Goal: Check status: Check status

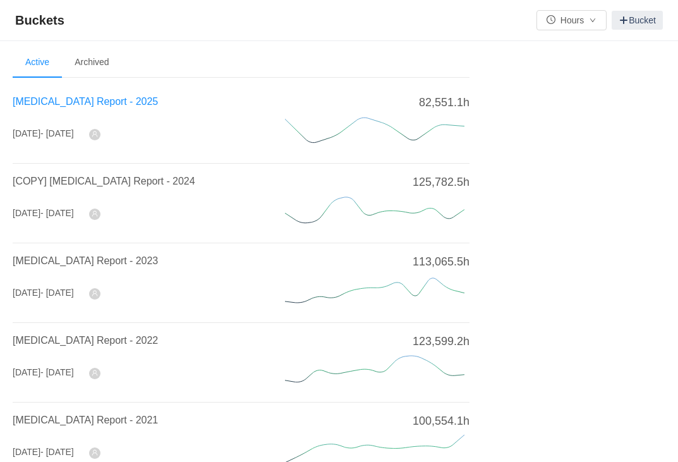
click at [78, 102] on span "[MEDICAL_DATA] Report - 2025" at bounding box center [85, 101] width 145 height 11
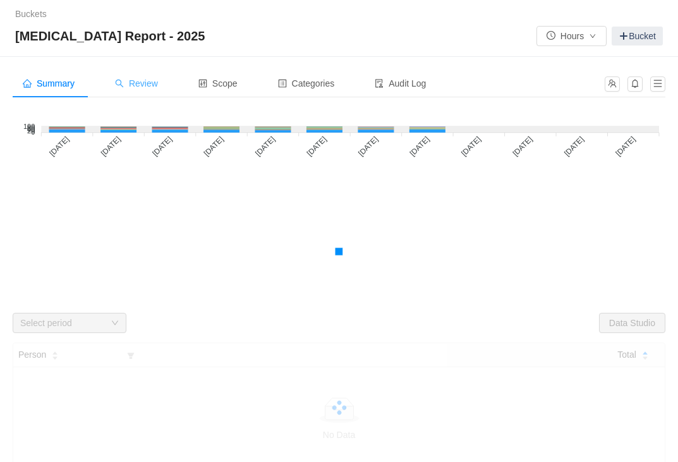
click at [158, 88] on span "Review" at bounding box center [136, 83] width 43 height 10
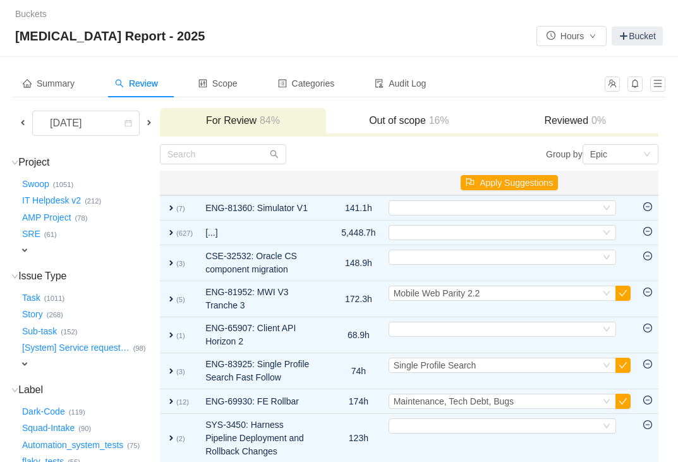
click at [25, 122] on span at bounding box center [23, 123] width 10 height 10
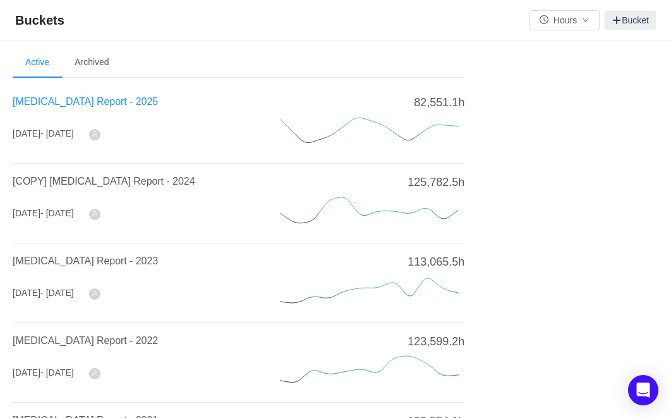
click at [58, 100] on span "[MEDICAL_DATA] Report - 2025" at bounding box center [85, 101] width 145 height 11
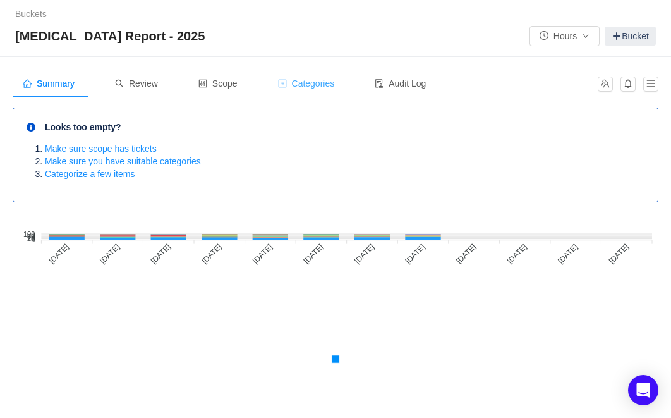
click at [325, 87] on span "Categories" at bounding box center [306, 83] width 57 height 10
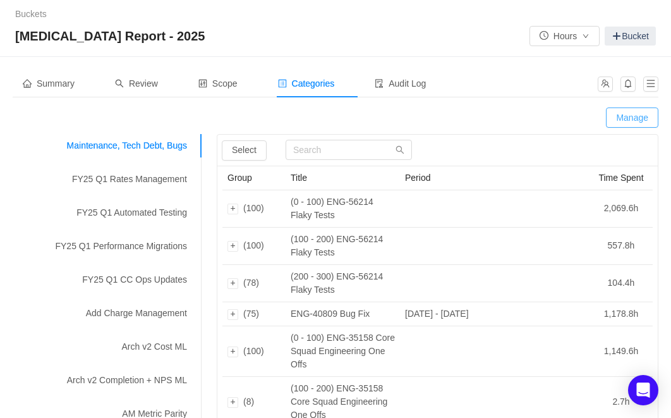
click at [638, 112] on button "Manage" at bounding box center [632, 117] width 52 height 20
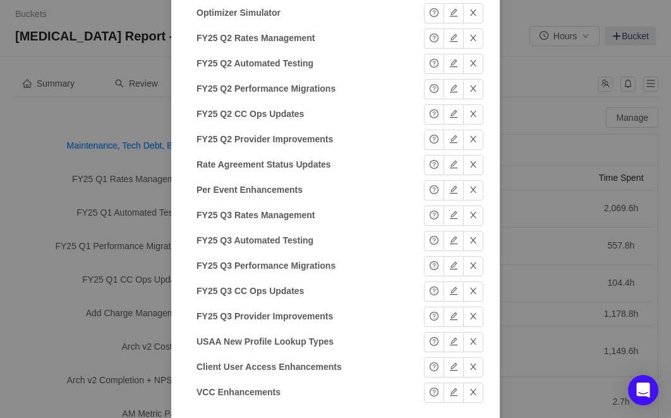
scroll to position [731, 0]
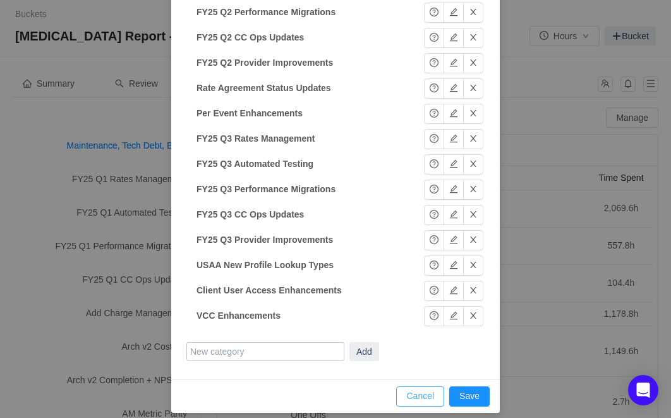
click at [426, 392] on button "Cancel" at bounding box center [420, 396] width 48 height 20
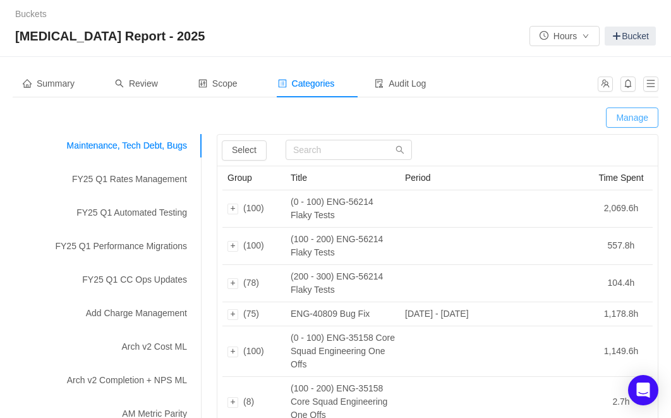
scroll to position [667, 0]
click at [151, 92] on div "Review" at bounding box center [136, 84] width 63 height 28
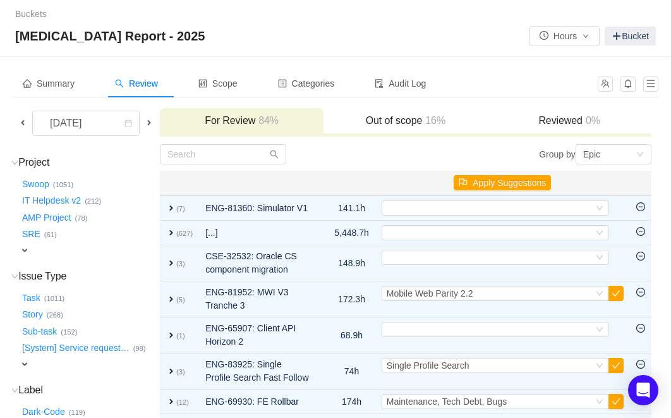
click at [22, 123] on span at bounding box center [23, 123] width 10 height 10
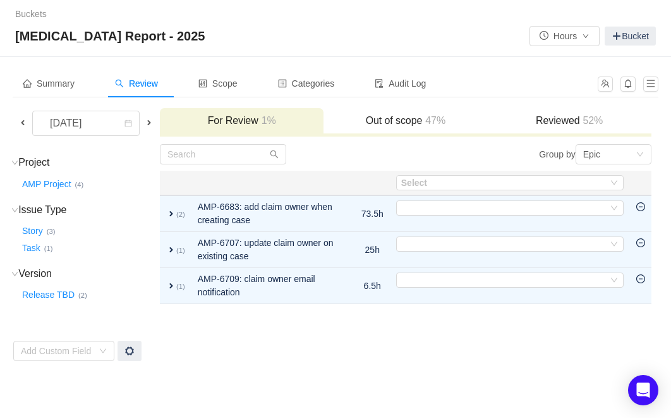
click at [547, 123] on h3 "Reviewed 52%" at bounding box center [569, 120] width 151 height 13
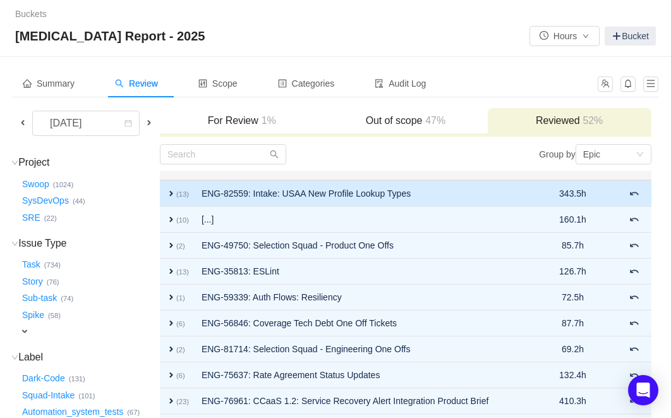
click at [172, 193] on span "expand" at bounding box center [171, 193] width 10 height 10
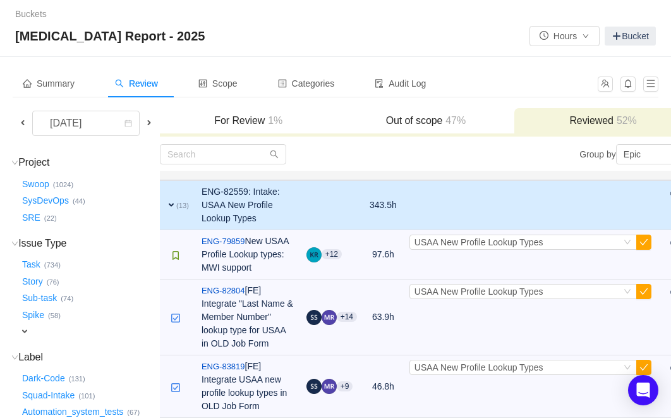
click at [172, 203] on span "expand" at bounding box center [171, 205] width 10 height 10
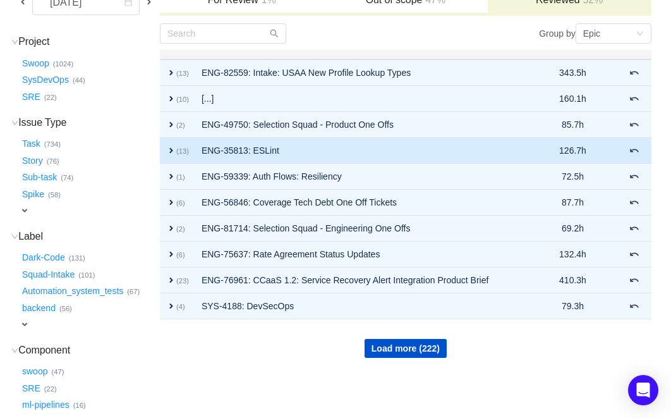
scroll to position [121, 0]
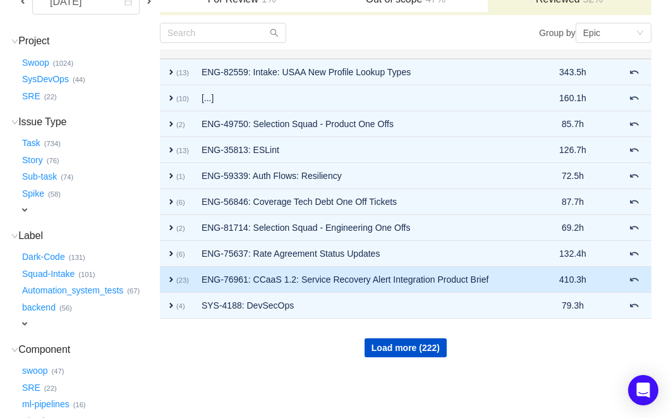
click at [172, 281] on span "expand" at bounding box center [171, 279] width 10 height 10
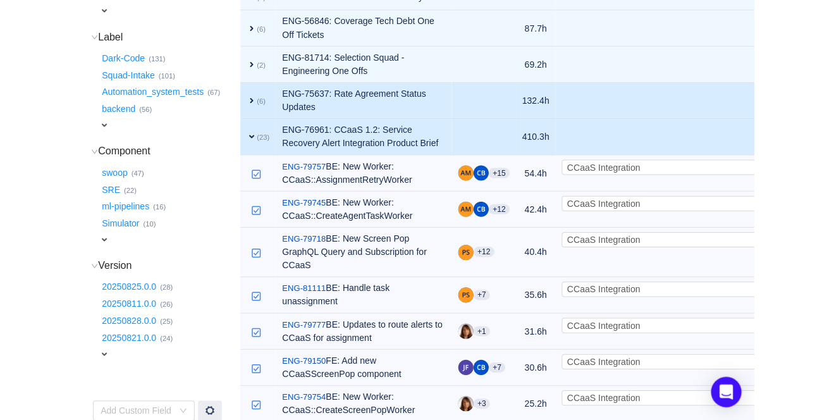
scroll to position [321, 0]
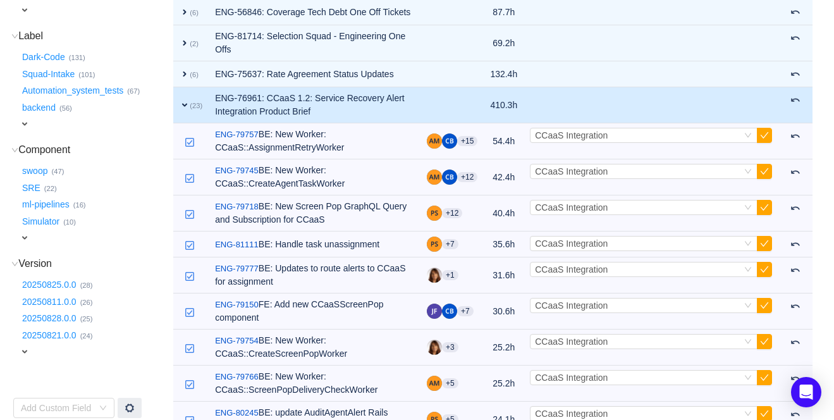
click at [183, 110] on span "expand" at bounding box center [184, 105] width 10 height 10
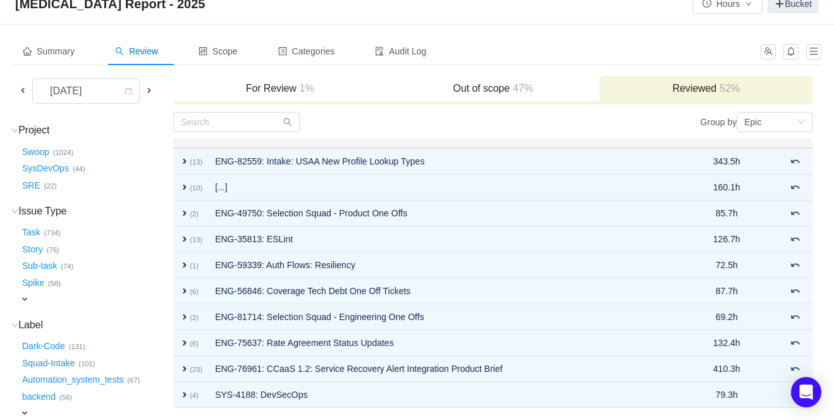
scroll to position [0, 0]
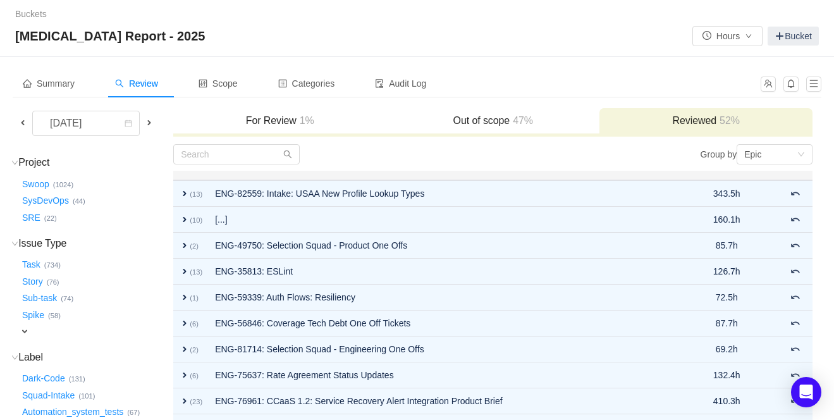
click at [279, 121] on h3 "For Review 1%" at bounding box center [279, 120] width 200 height 13
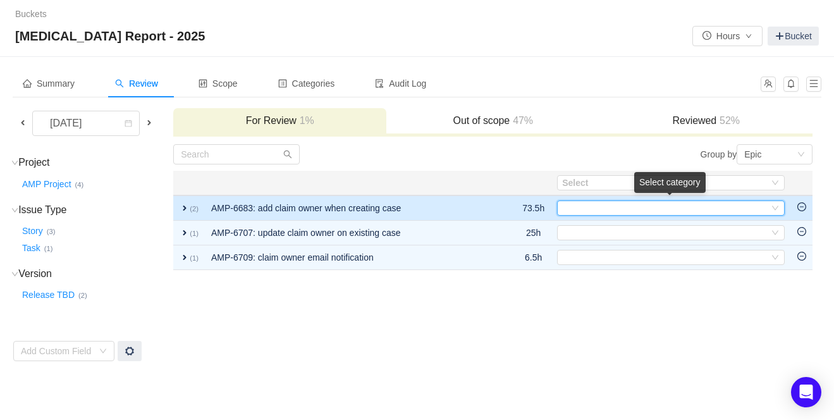
click at [642, 209] on div "Select" at bounding box center [671, 207] width 228 height 15
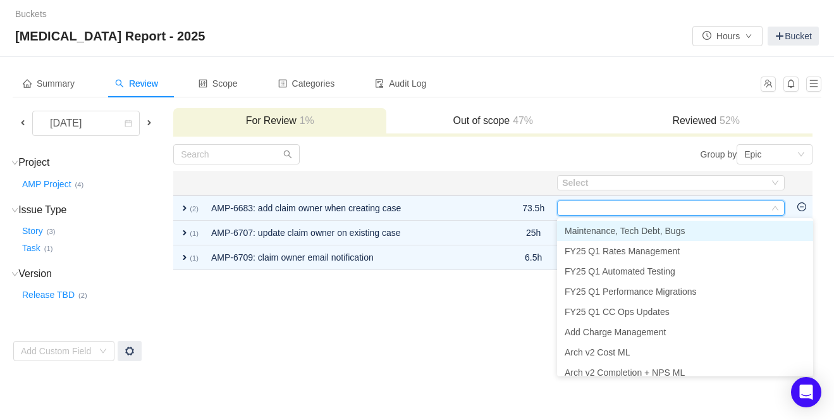
scroll to position [6, 0]
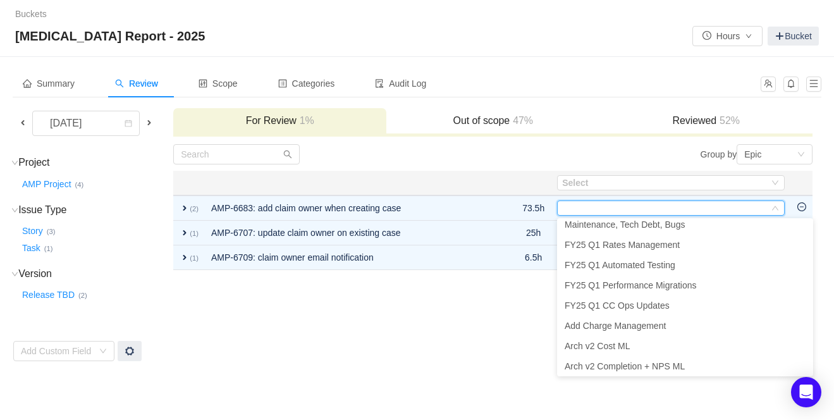
click at [605, 142] on td "For Review 1% Out of scope 47% Reviewed 52%" at bounding box center [493, 125] width 640 height 36
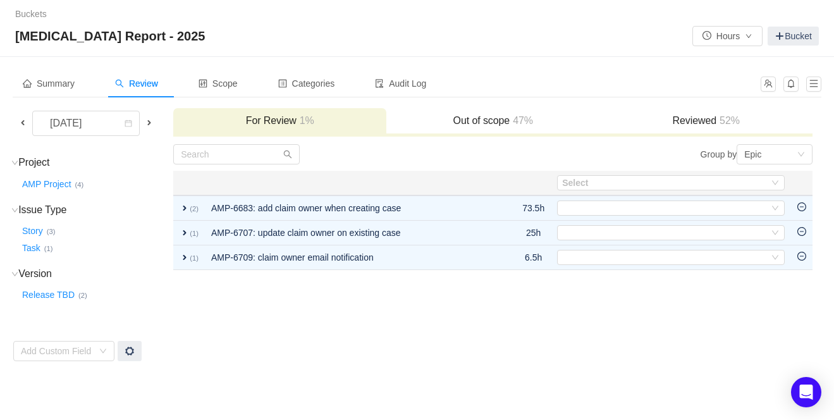
scroll to position [3, 0]
click at [642, 116] on h3 "Reviewed 52%" at bounding box center [705, 120] width 200 height 13
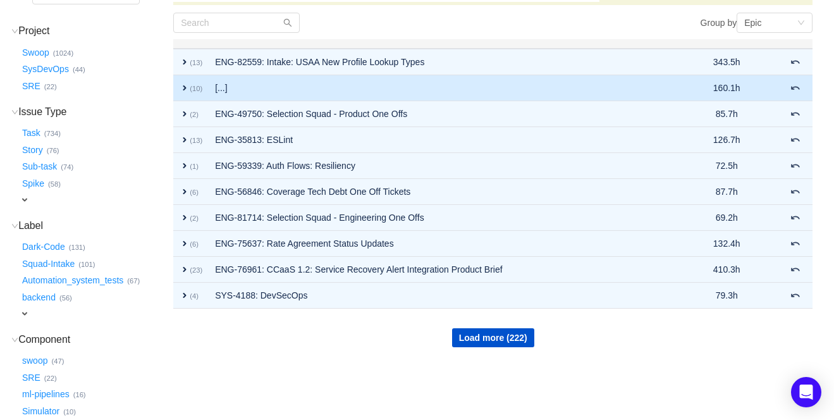
scroll to position [135, 0]
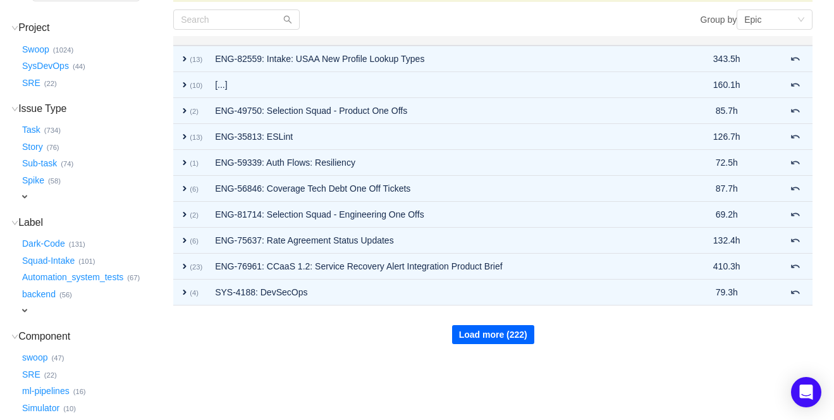
click at [482, 337] on button "Load more (222)" at bounding box center [493, 334] width 82 height 19
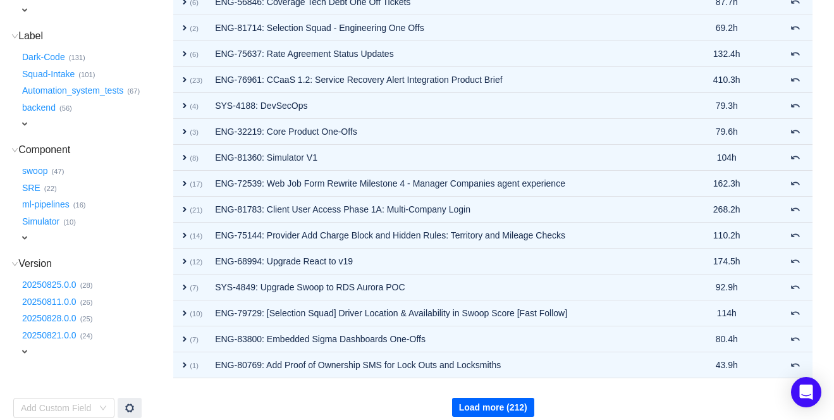
scroll to position [332, 0]
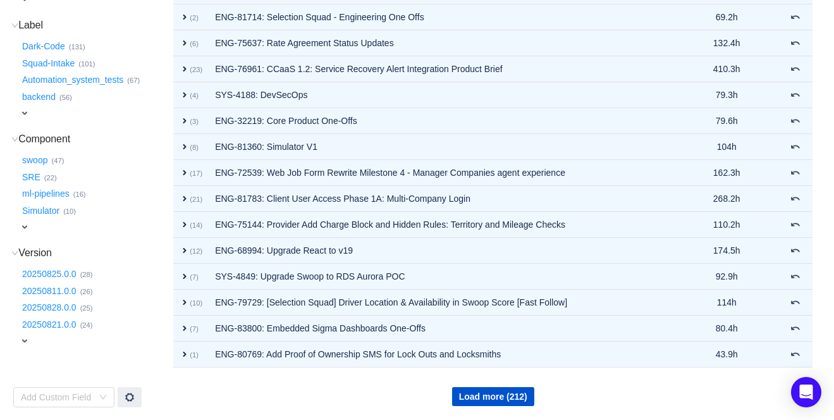
click at [499, 385] on div "Load more (212)" at bounding box center [493, 387] width 638 height 38
click at [518, 393] on button "Load more (212)" at bounding box center [493, 396] width 82 height 19
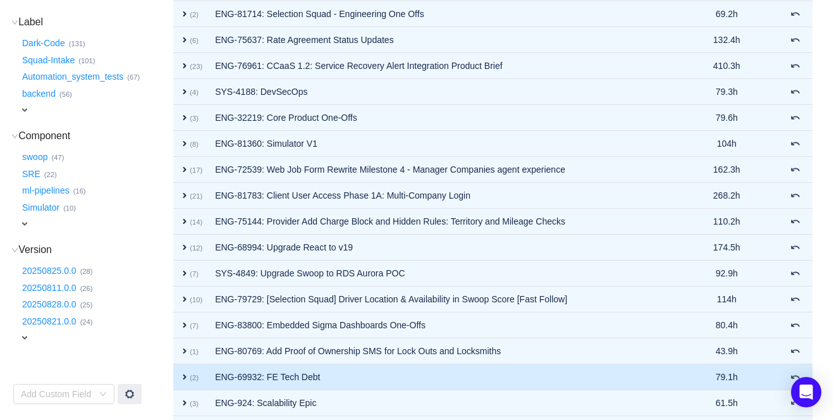
scroll to position [591, 0]
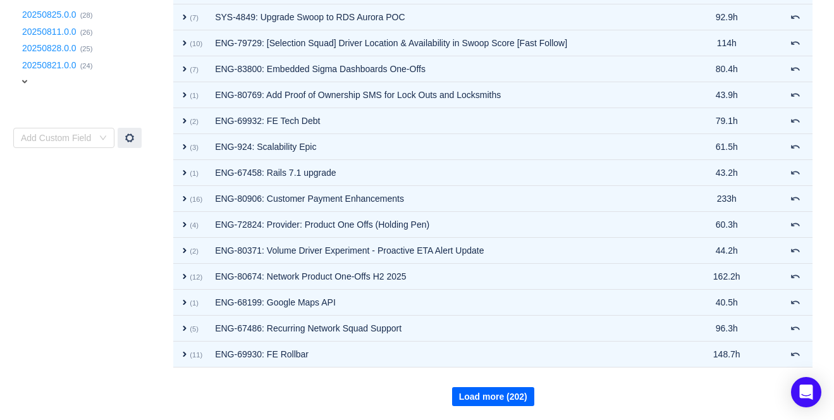
click at [505, 403] on button "Load more (202)" at bounding box center [493, 396] width 82 height 19
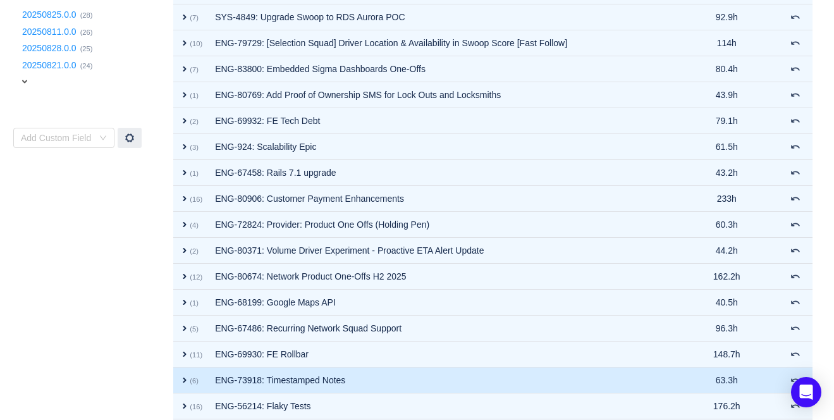
scroll to position [850, 0]
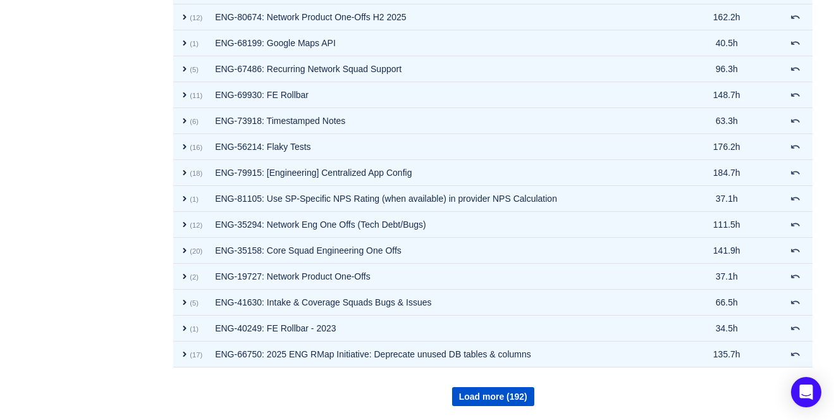
drag, startPoint x: 504, startPoint y: 394, endPoint x: 567, endPoint y: 399, distance: 62.7
click at [566, 399] on div "Load more (192)" at bounding box center [493, 387] width 638 height 38
click at [495, 391] on button "Load more (192)" at bounding box center [493, 396] width 82 height 19
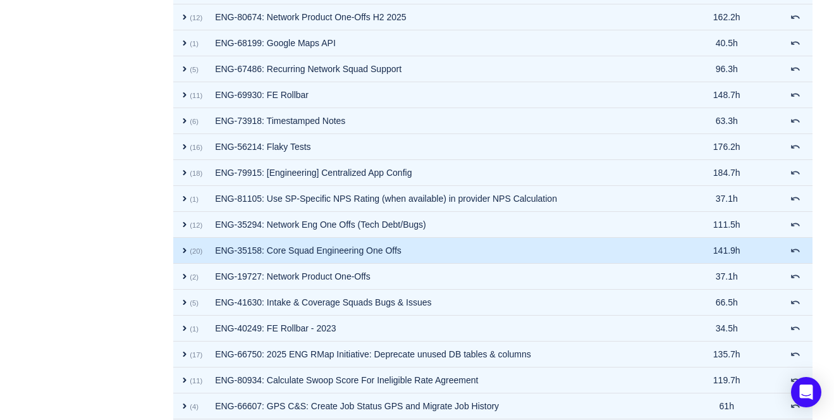
scroll to position [424, 0]
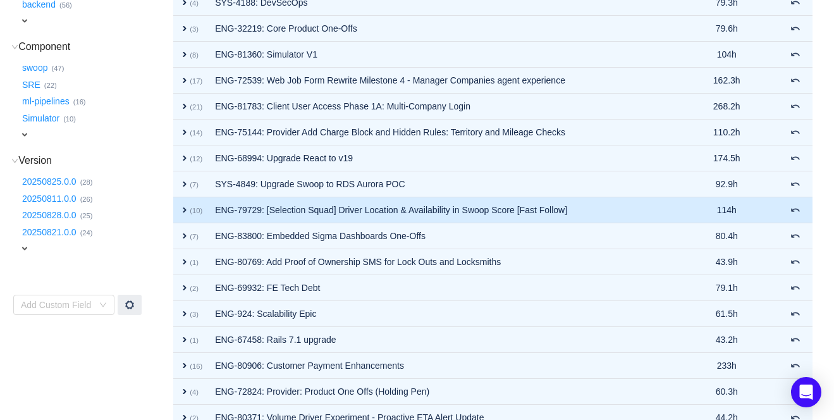
click at [181, 208] on span "expand" at bounding box center [184, 210] width 10 height 10
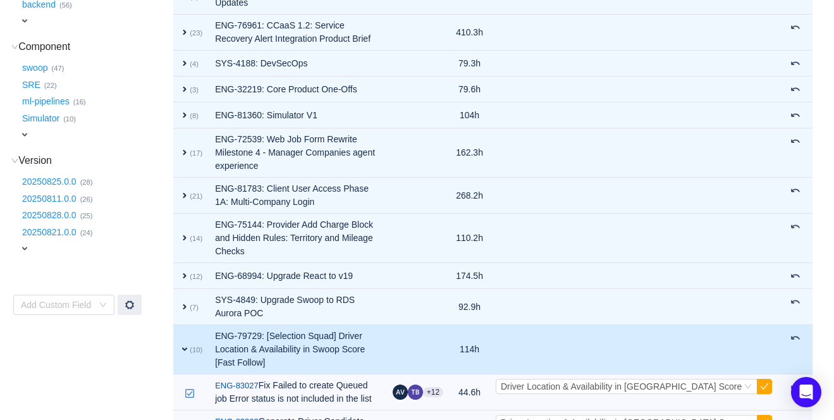
scroll to position [515, 0]
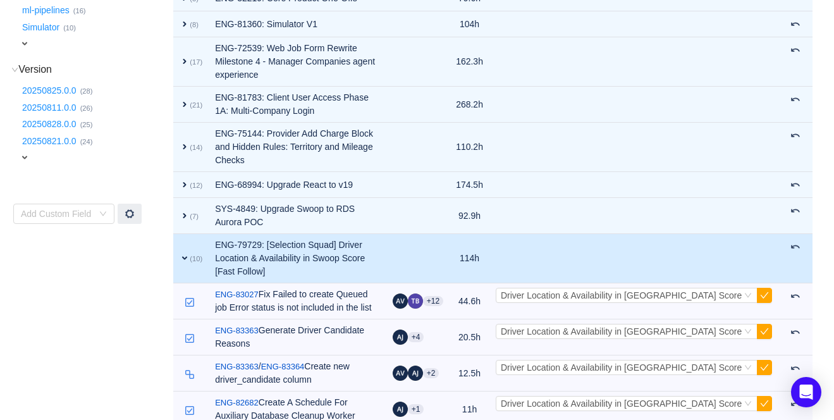
click at [183, 253] on span "expand" at bounding box center [184, 258] width 10 height 10
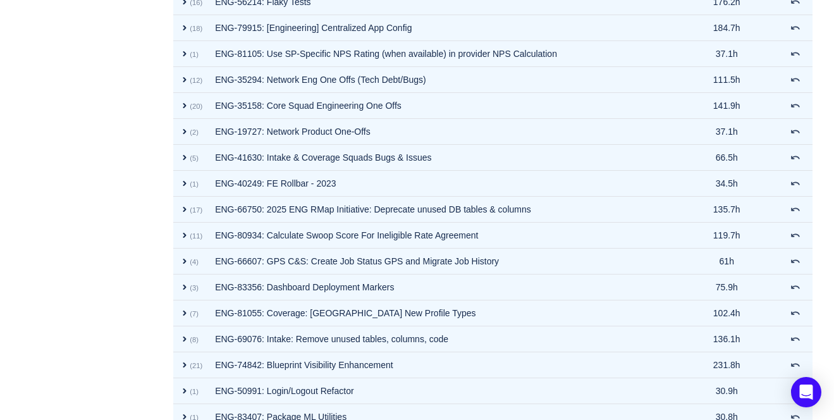
scroll to position [1109, 0]
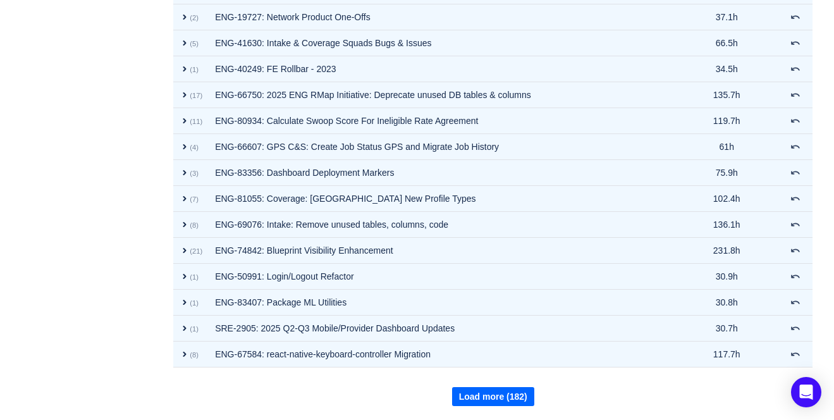
click at [483, 400] on button "Load more (182)" at bounding box center [493, 396] width 82 height 19
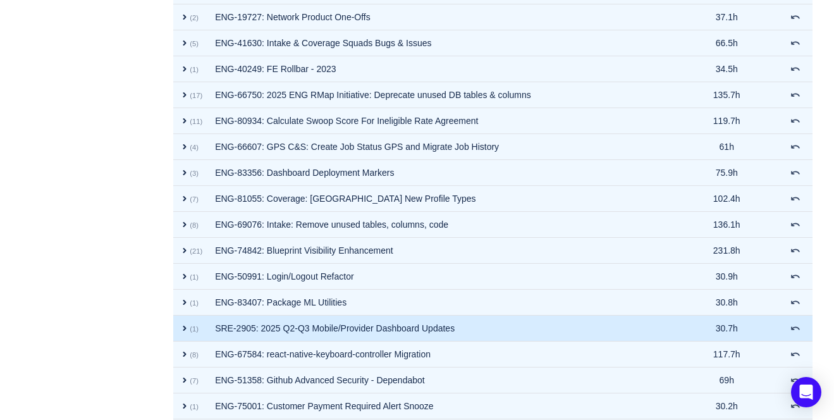
scroll to position [1368, 0]
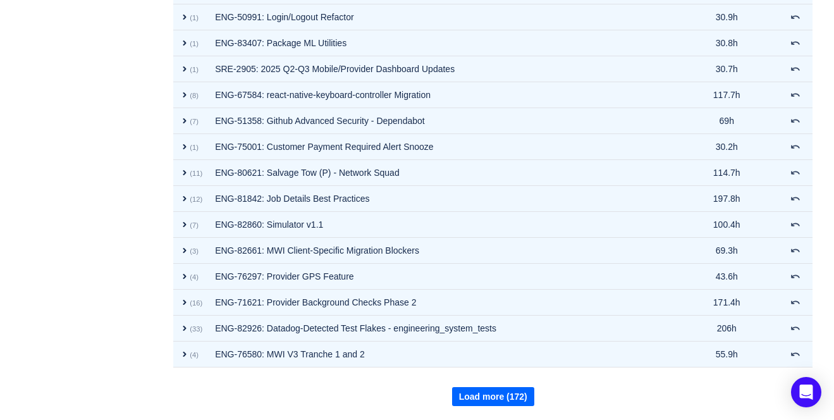
click at [482, 401] on button "Load more (172)" at bounding box center [493, 396] width 82 height 19
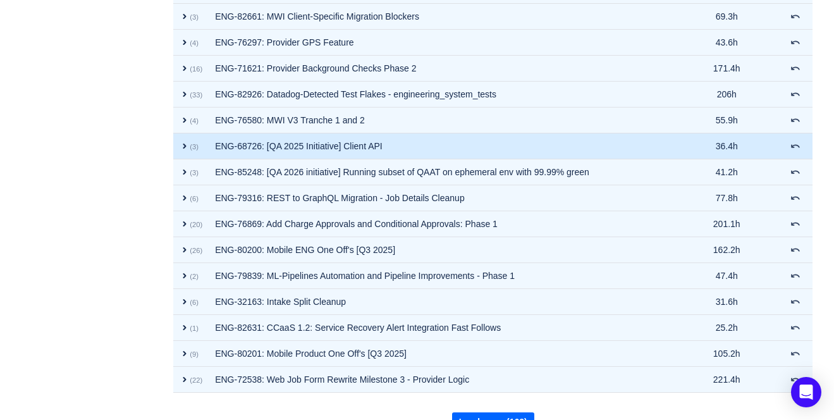
scroll to position [1610, 0]
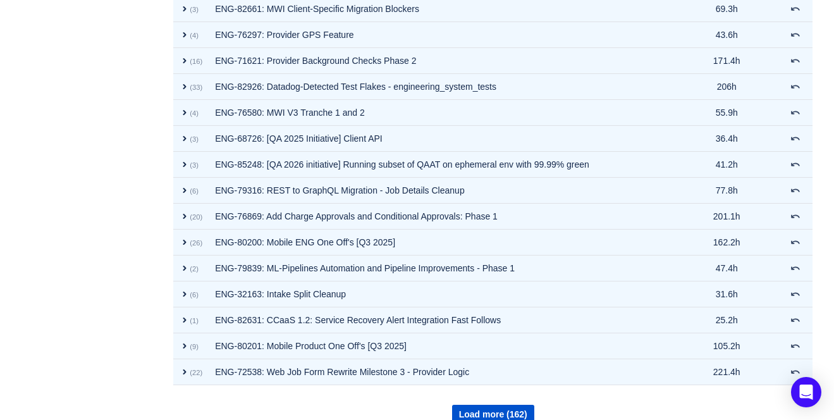
click at [499, 398] on div "Load more (162)" at bounding box center [493, 405] width 638 height 38
click at [516, 405] on button "Load more (162)" at bounding box center [493, 413] width 82 height 19
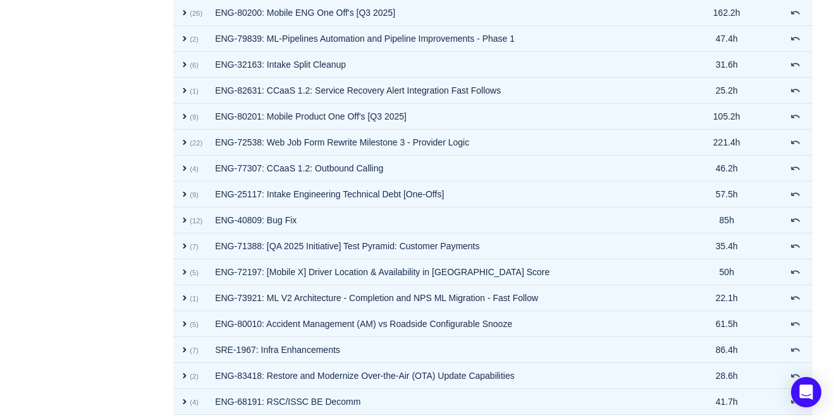
scroll to position [1886, 0]
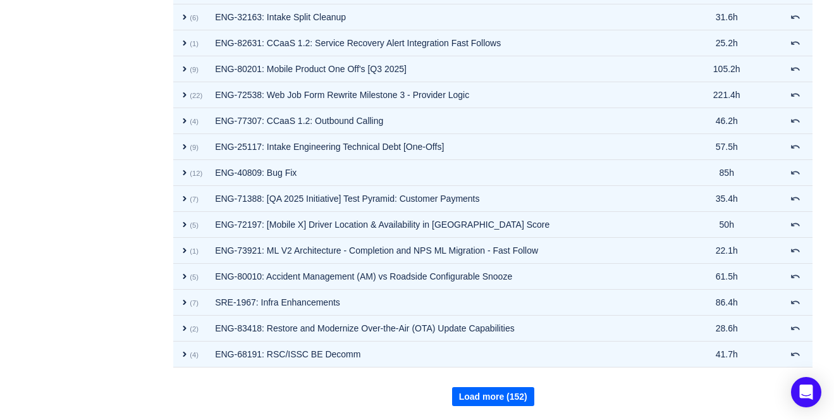
click at [514, 400] on button "Load more (152)" at bounding box center [493, 396] width 82 height 19
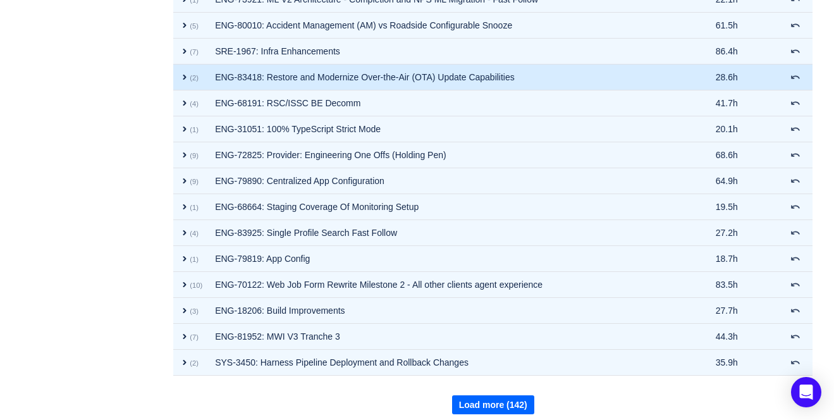
scroll to position [2146, 0]
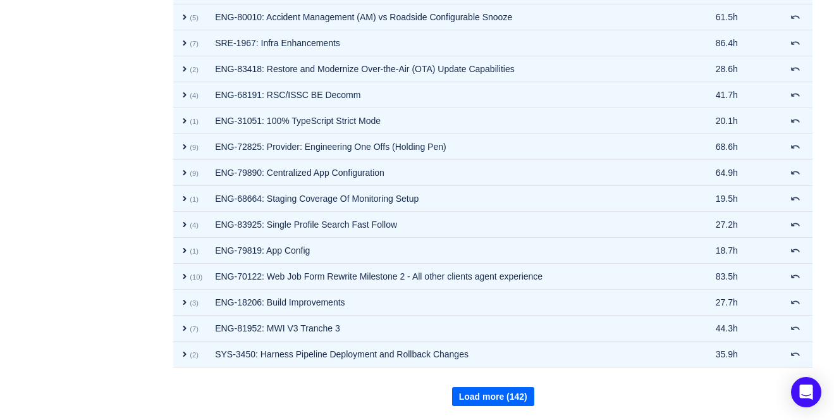
click at [487, 398] on button "Load more (142)" at bounding box center [493, 396] width 82 height 19
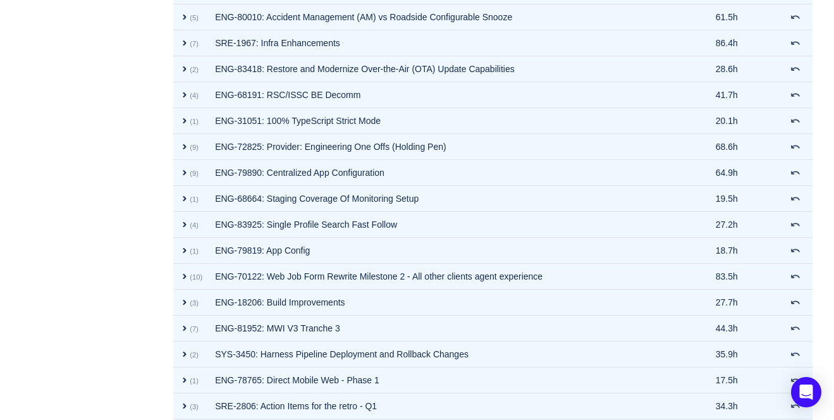
scroll to position [2405, 0]
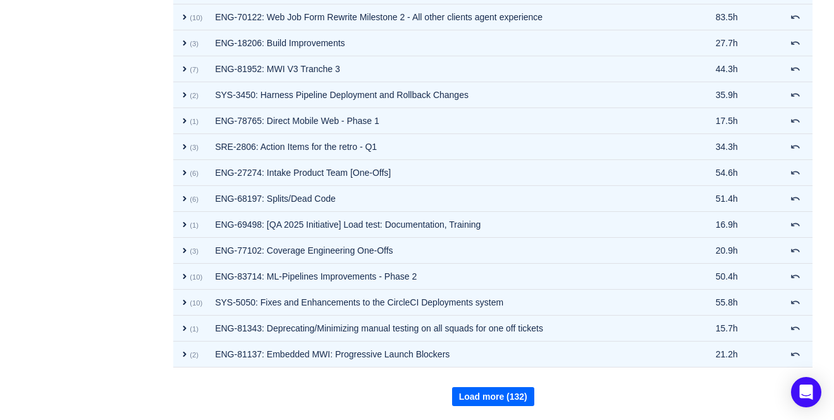
click at [482, 392] on button "Load more (132)" at bounding box center [493, 396] width 82 height 19
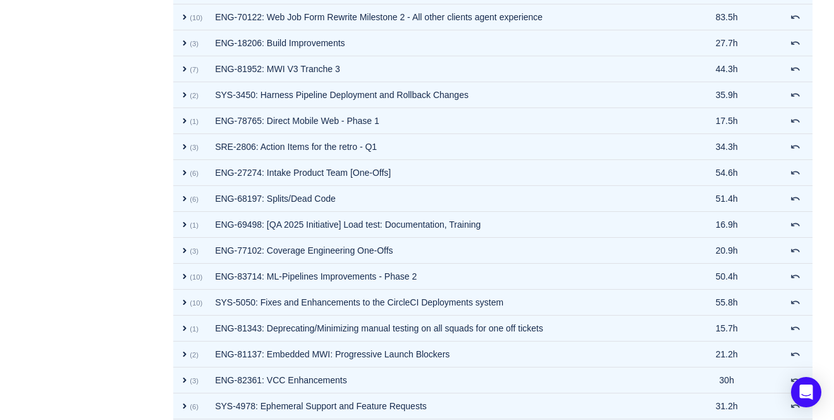
scroll to position [2664, 0]
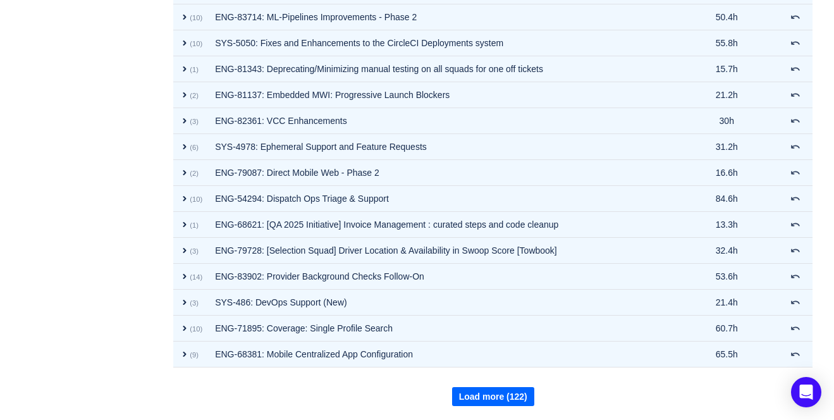
click at [483, 396] on button "Load more (122)" at bounding box center [493, 396] width 82 height 19
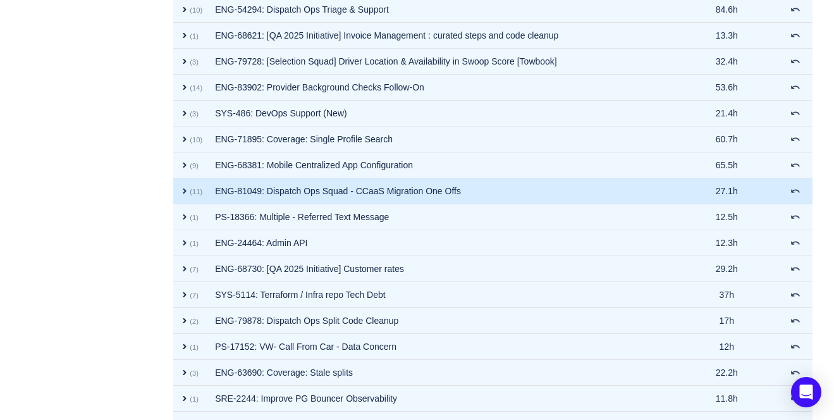
scroll to position [2923, 0]
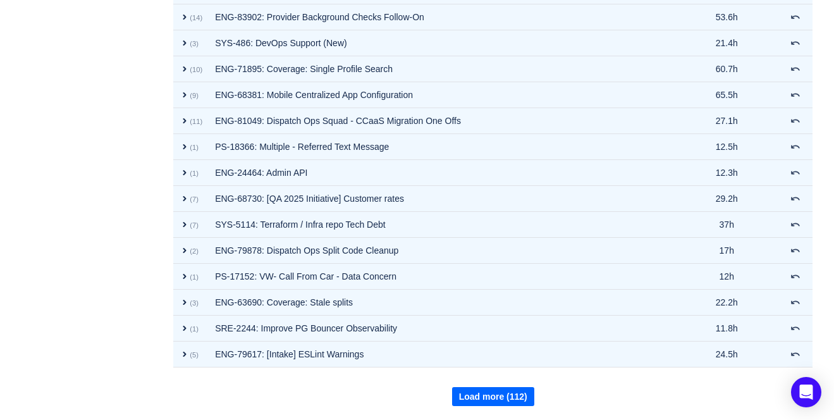
click at [487, 392] on button "Load more (112)" at bounding box center [493, 396] width 82 height 19
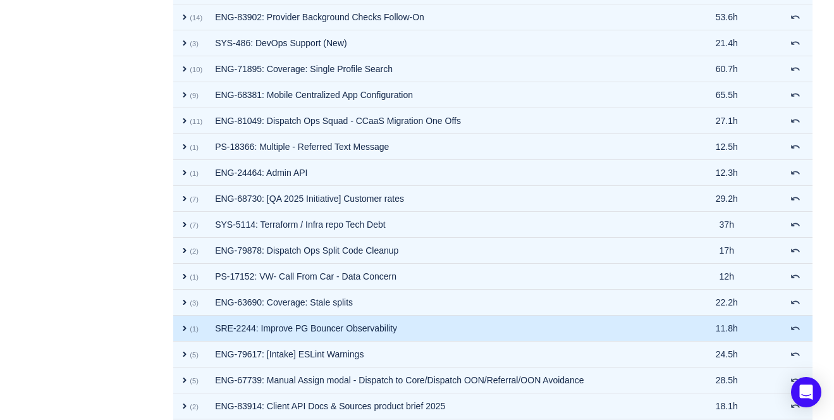
scroll to position [1538, 0]
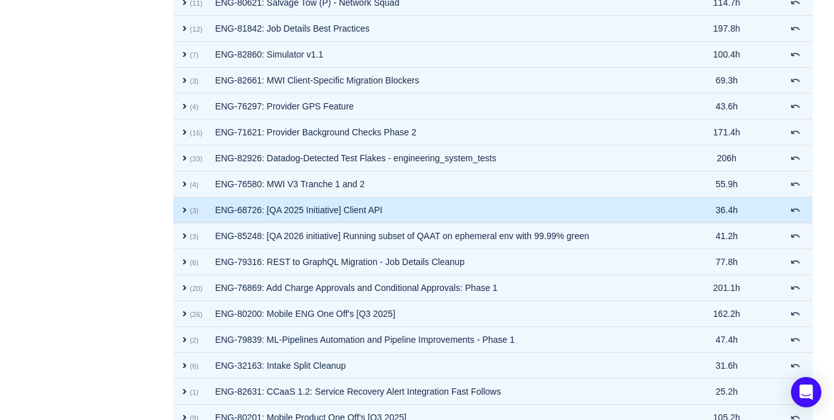
click at [186, 210] on span "expand" at bounding box center [184, 210] width 10 height 10
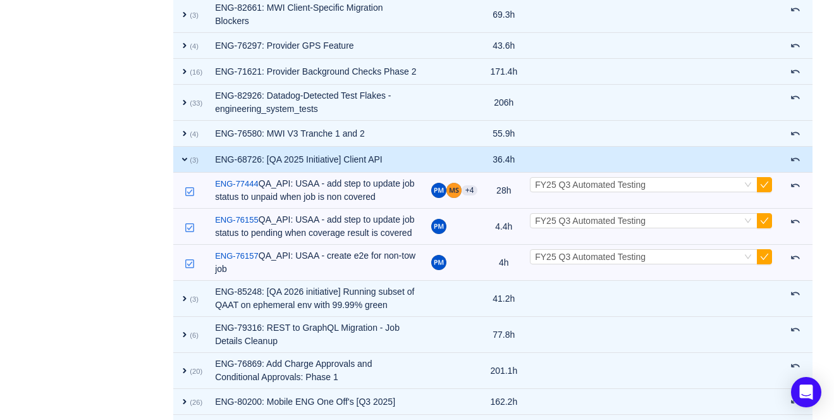
click at [184, 164] on span "expand" at bounding box center [184, 159] width 10 height 10
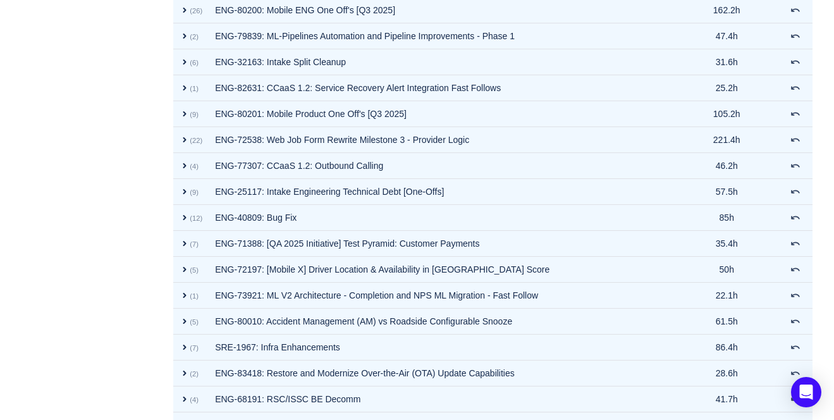
scroll to position [1538, 0]
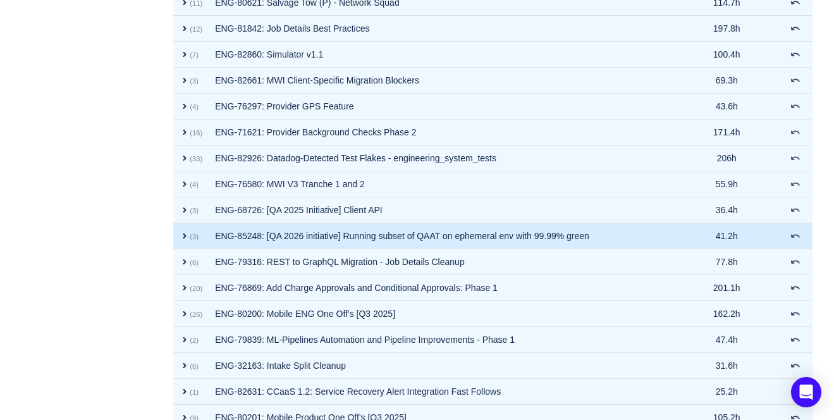
click at [181, 236] on span "expand" at bounding box center [184, 236] width 10 height 10
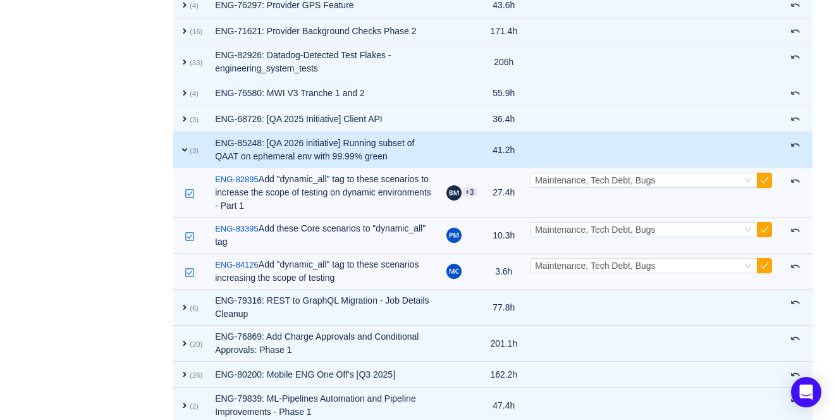
click at [185, 155] on span "expand" at bounding box center [184, 150] width 10 height 10
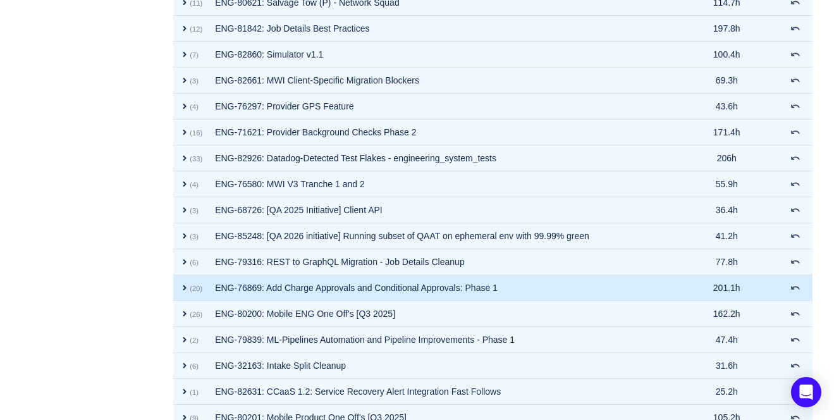
scroll to position [1875, 0]
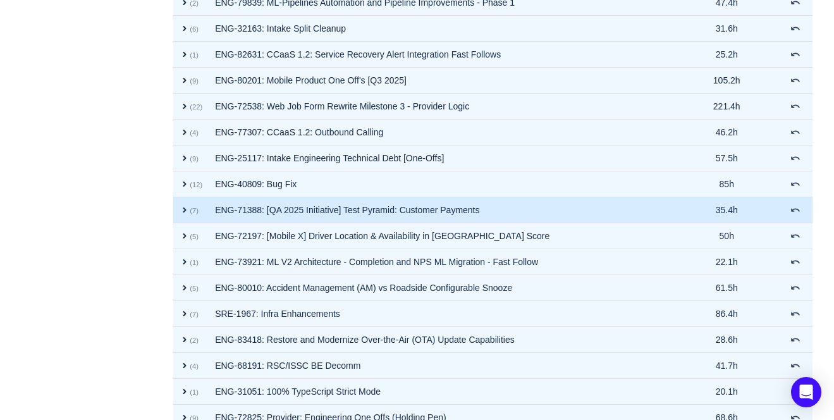
click at [185, 211] on span "expand" at bounding box center [184, 210] width 10 height 10
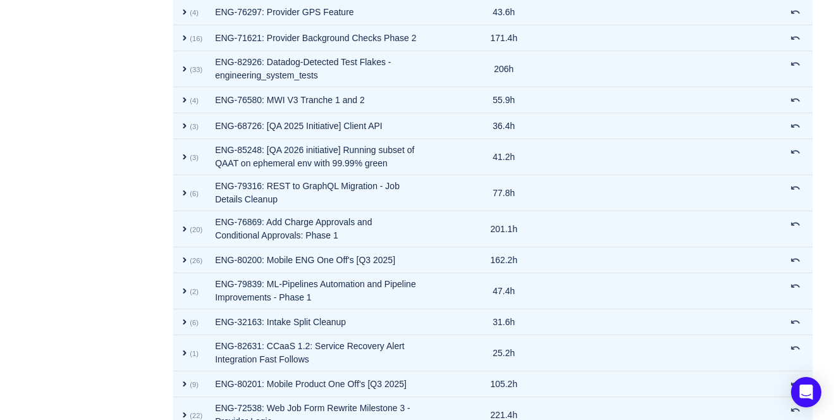
scroll to position [2273, 0]
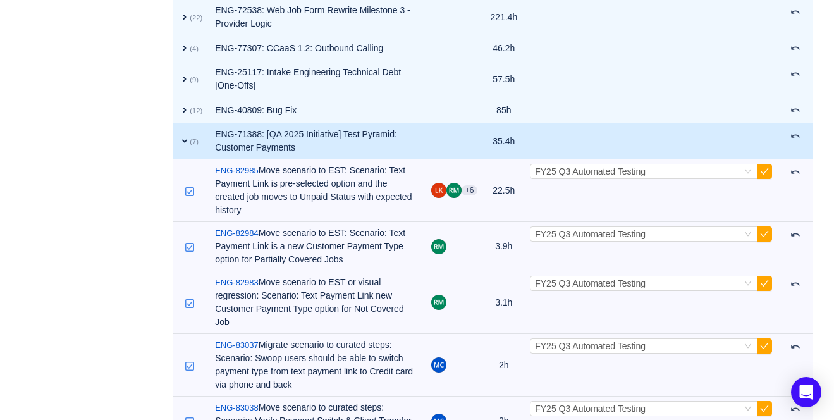
click at [185, 146] on span "expand" at bounding box center [184, 141] width 10 height 10
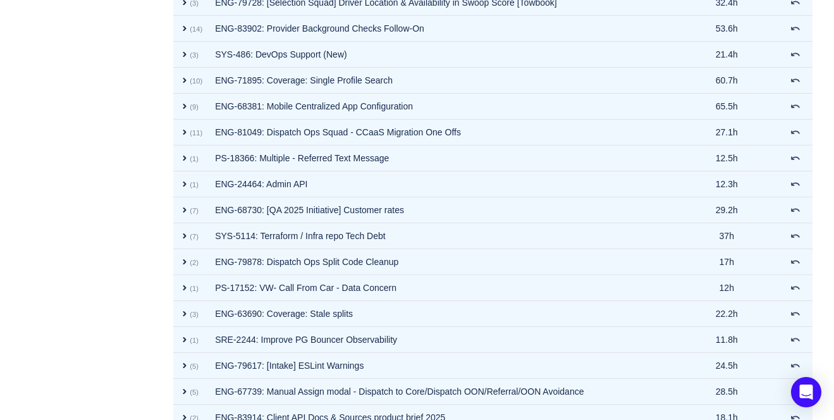
scroll to position [3182, 0]
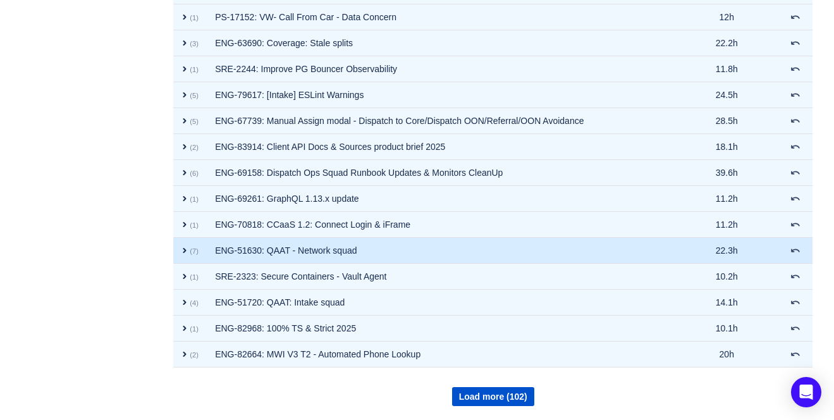
click at [186, 252] on span "expand" at bounding box center [184, 250] width 10 height 10
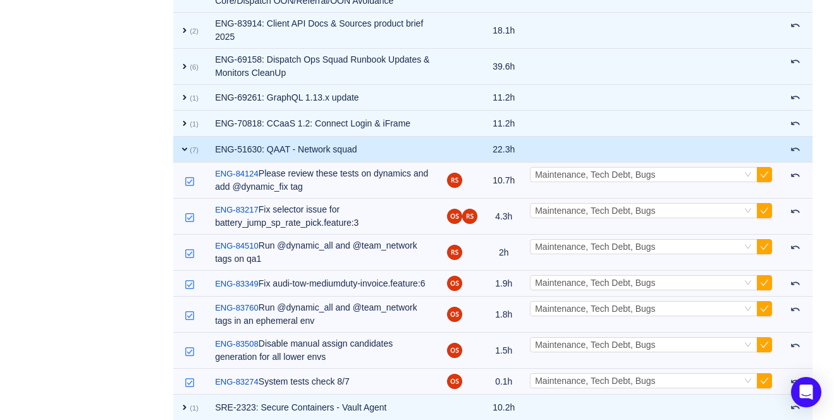
click at [183, 154] on span "expand" at bounding box center [184, 149] width 10 height 10
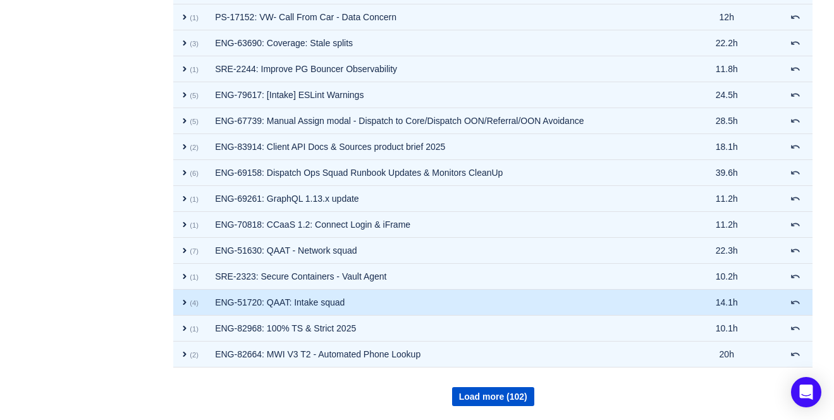
click at [185, 301] on span "expand" at bounding box center [184, 302] width 10 height 10
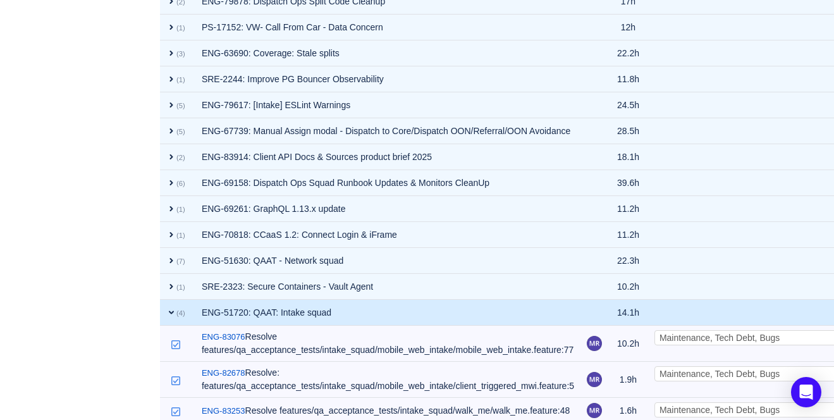
scroll to position [3192, 0]
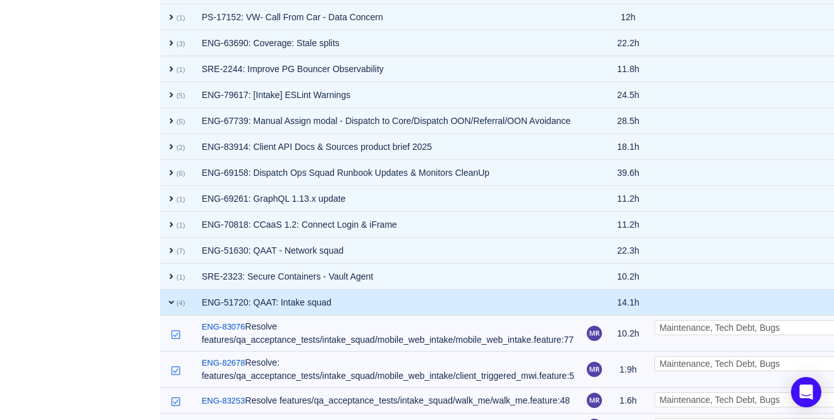
click at [176, 301] on span "expand" at bounding box center [171, 302] width 10 height 10
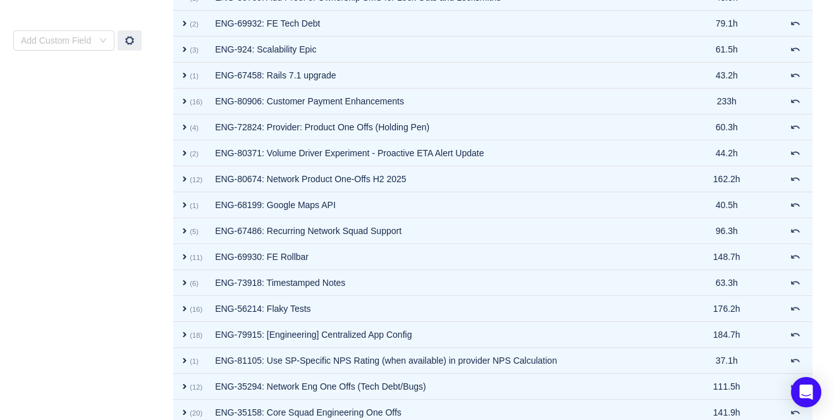
scroll to position [0, 0]
